Goal: Information Seeking & Learning: Learn about a topic

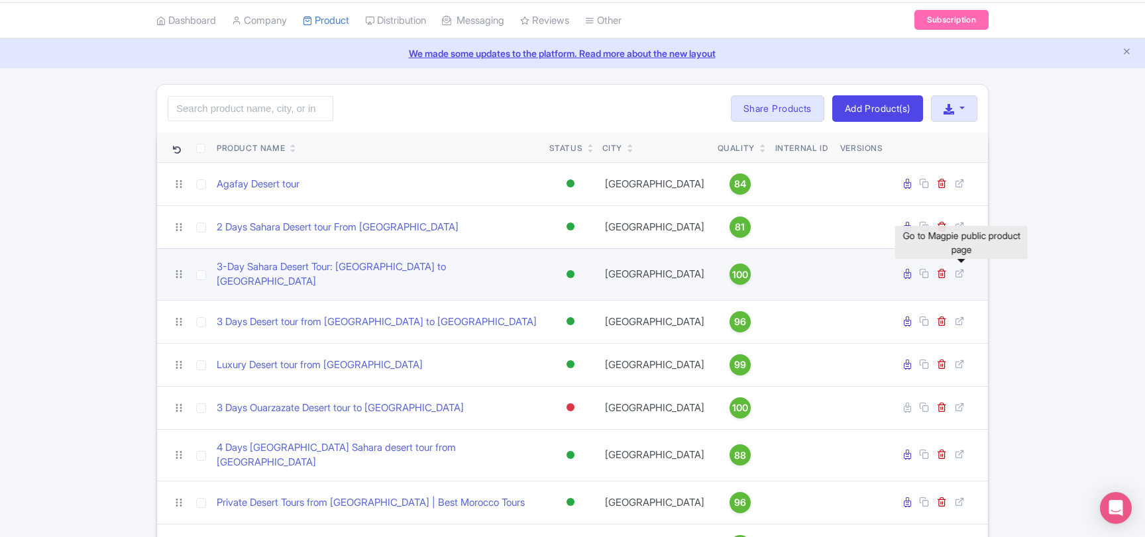
scroll to position [72, 0]
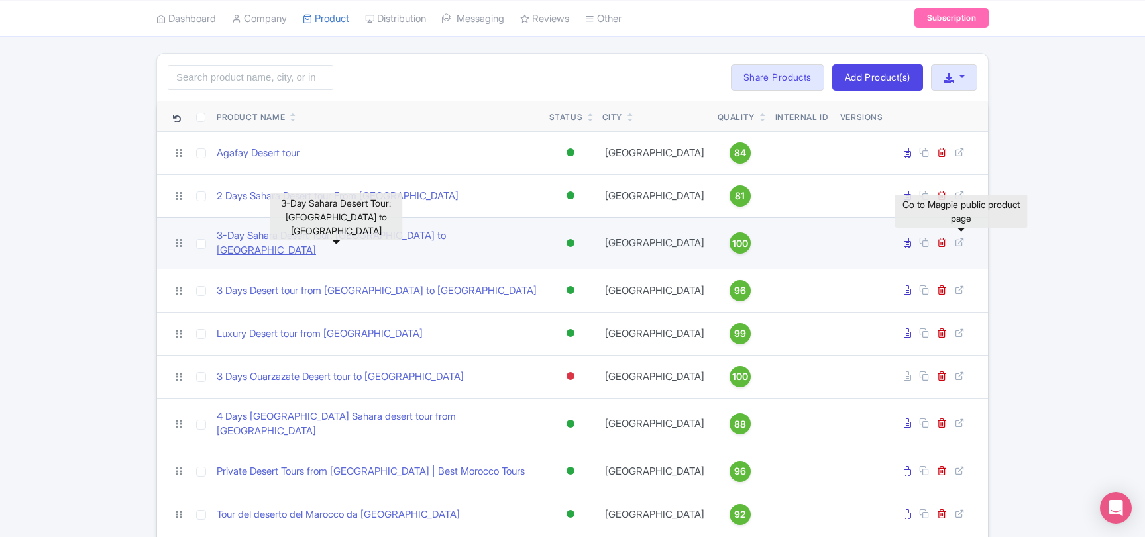
click at [284, 240] on link "3-Day Sahara Desert Tour: [GEOGRAPHIC_DATA] to [GEOGRAPHIC_DATA]" at bounding box center [378, 244] width 322 height 30
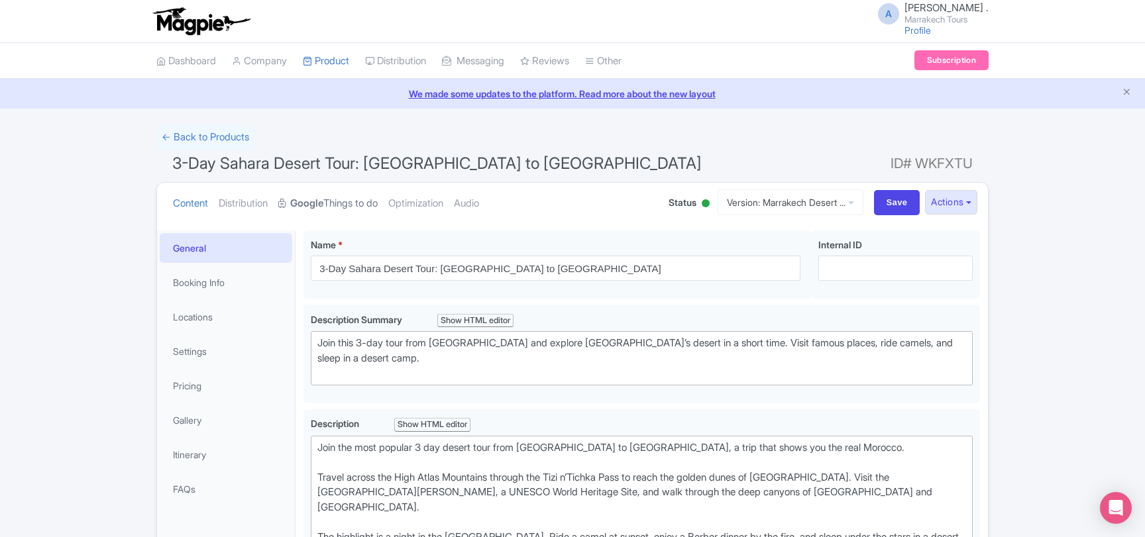
click at [323, 203] on strong "Google" at bounding box center [306, 203] width 33 height 15
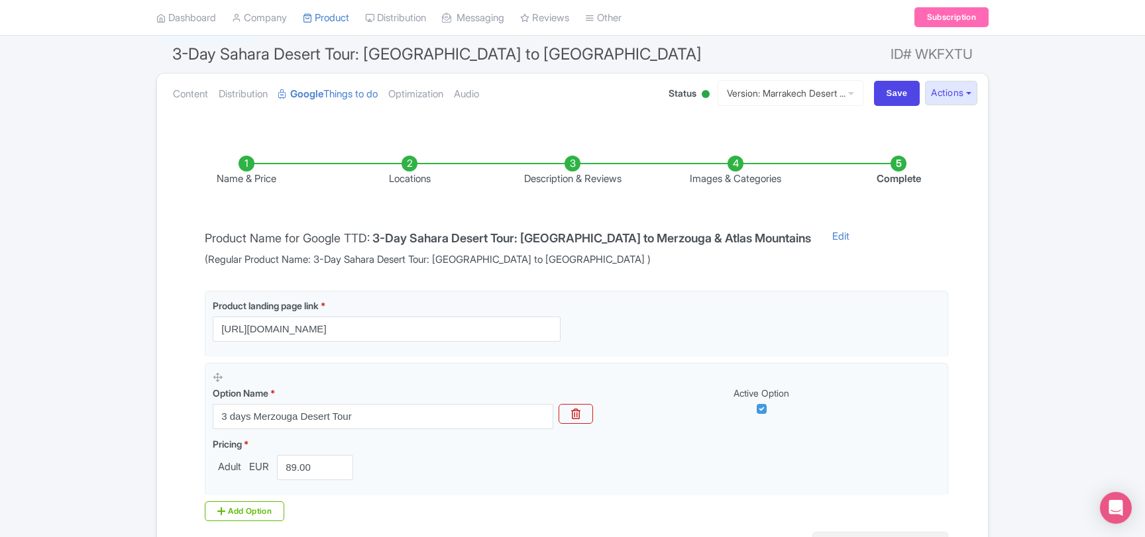
scroll to position [107, 0]
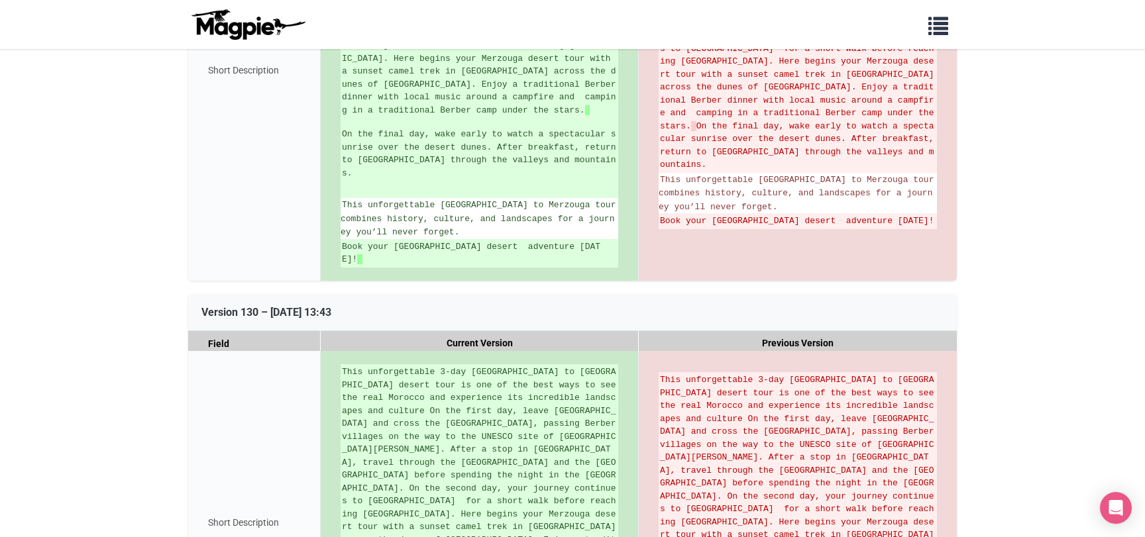
scroll to position [2074, 0]
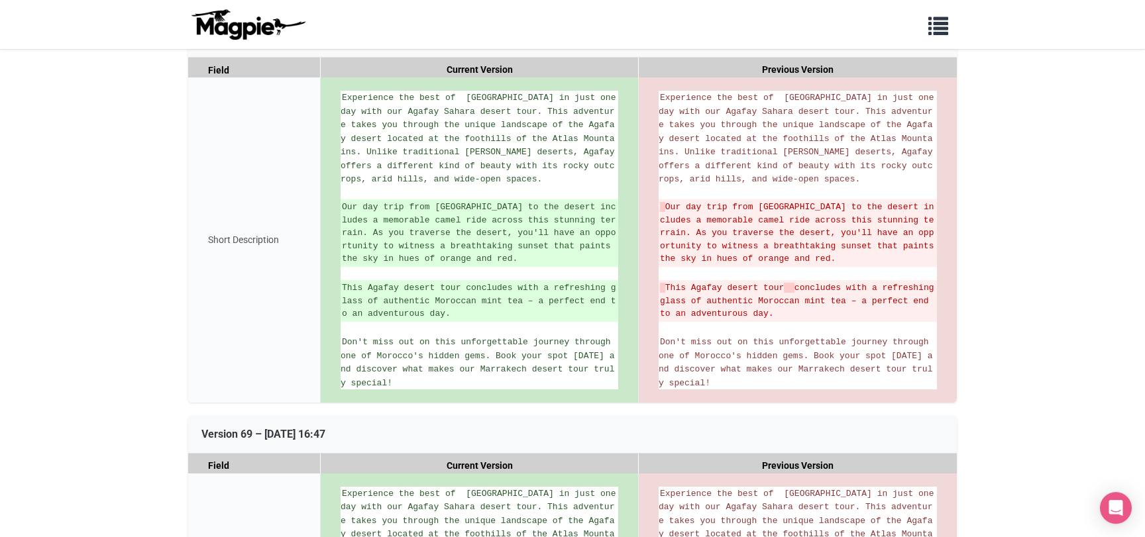
scroll to position [215, 0]
